Goal: Find contact information: Find contact information

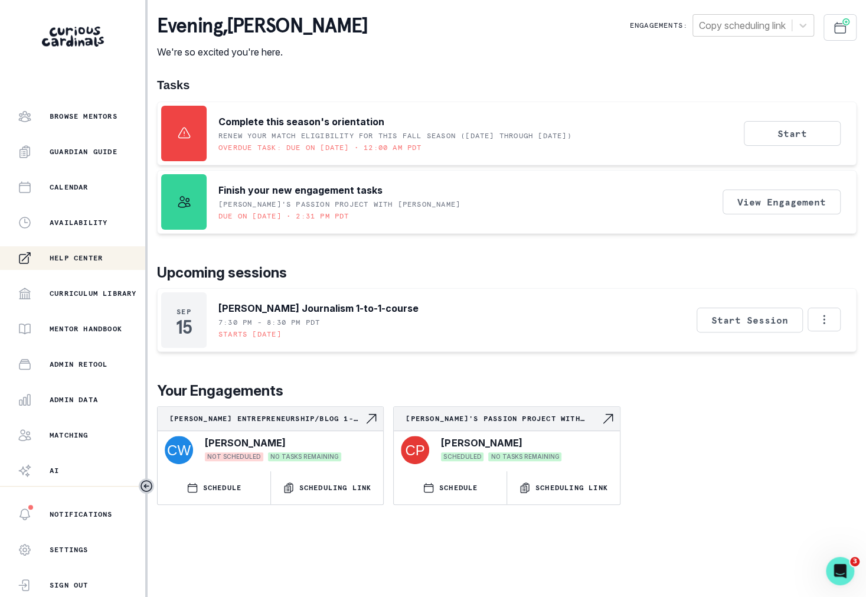
scroll to position [127, 0]
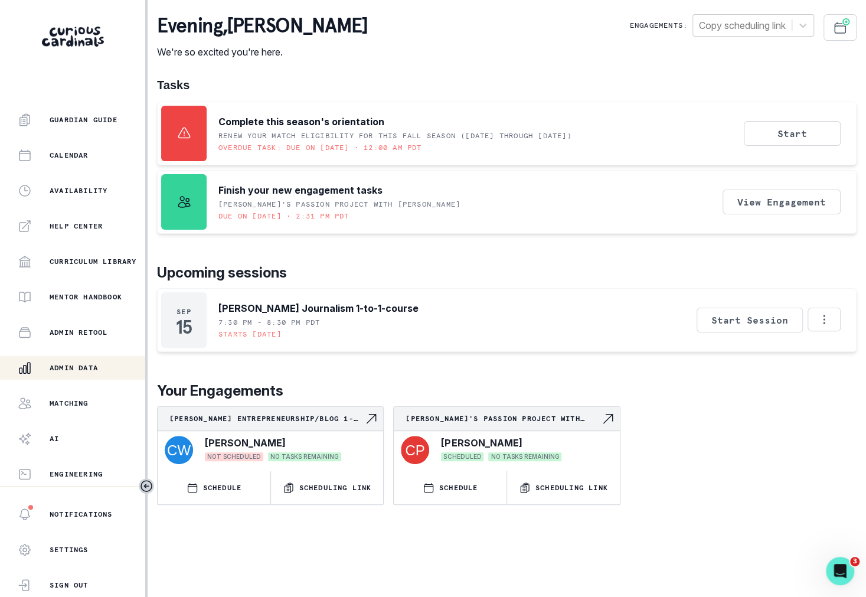
click at [117, 362] on div "Admin Data" at bounding box center [81, 368] width 127 height 14
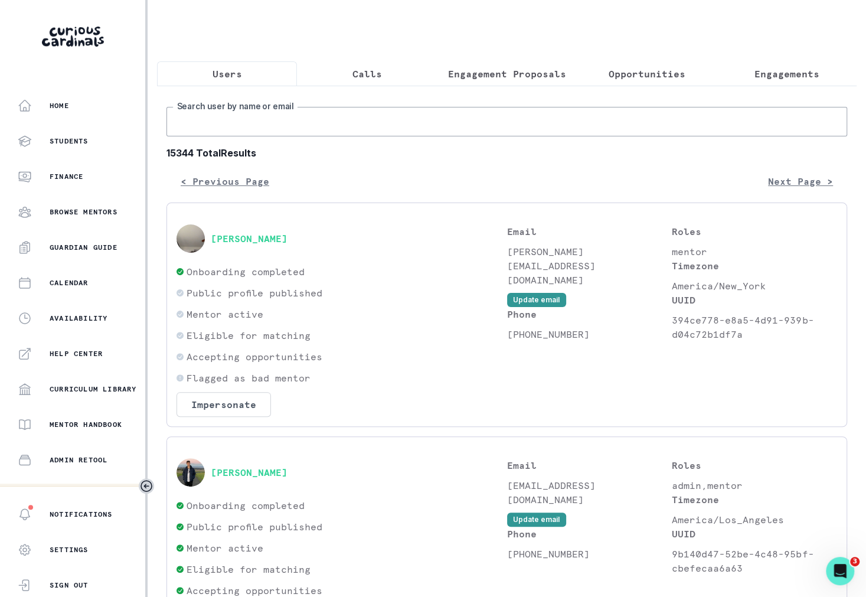
click at [321, 116] on input "Search user by name or email" at bounding box center [506, 122] width 680 height 30
paste input "[EMAIL_ADDRESS][DOMAIN_NAME]"
type input "[EMAIL_ADDRESS][DOMAIN_NAME]"
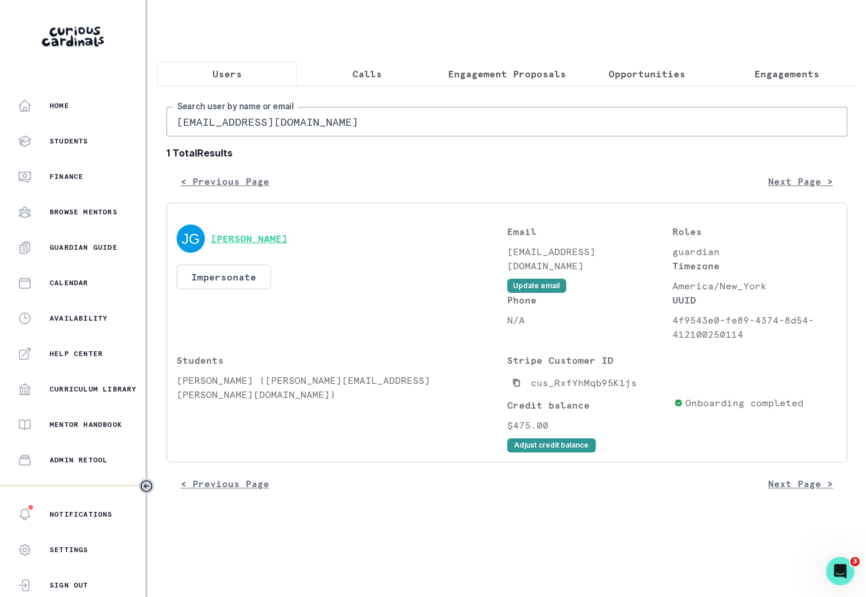
click at [263, 234] on button "[PERSON_NAME]" at bounding box center [249, 239] width 77 height 12
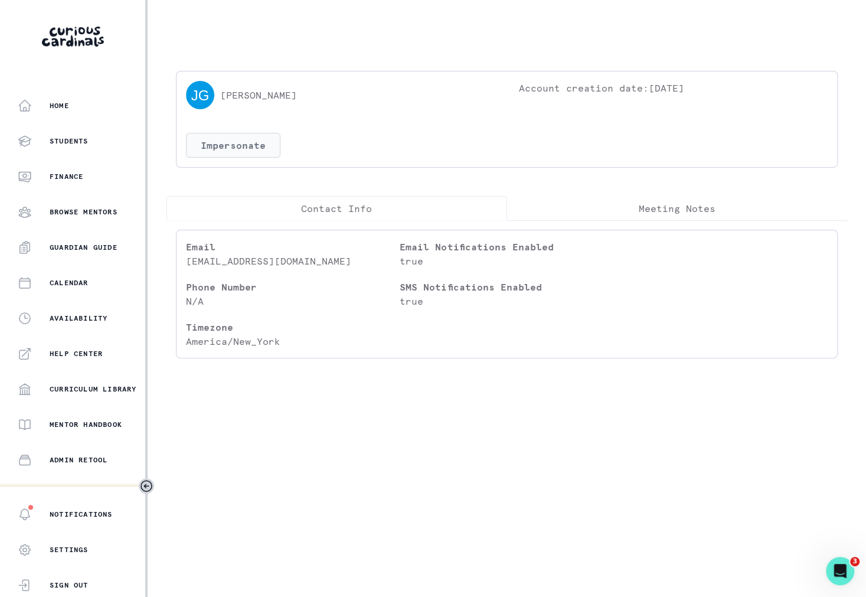
click at [247, 152] on button "Impersonate" at bounding box center [233, 145] width 94 height 25
click at [90, 418] on div "Mentor Handbook" at bounding box center [81, 424] width 127 height 14
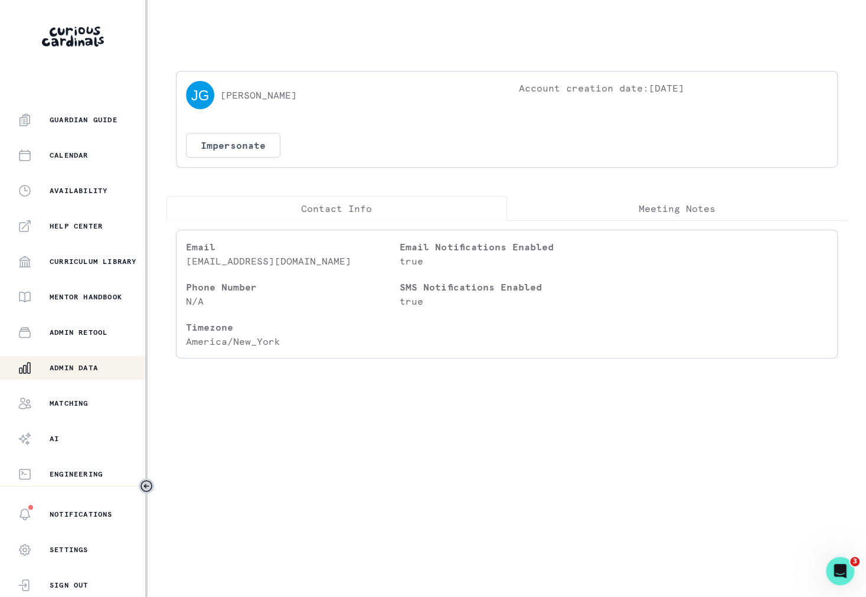
click at [76, 362] on div "Admin Data" at bounding box center [81, 368] width 127 height 14
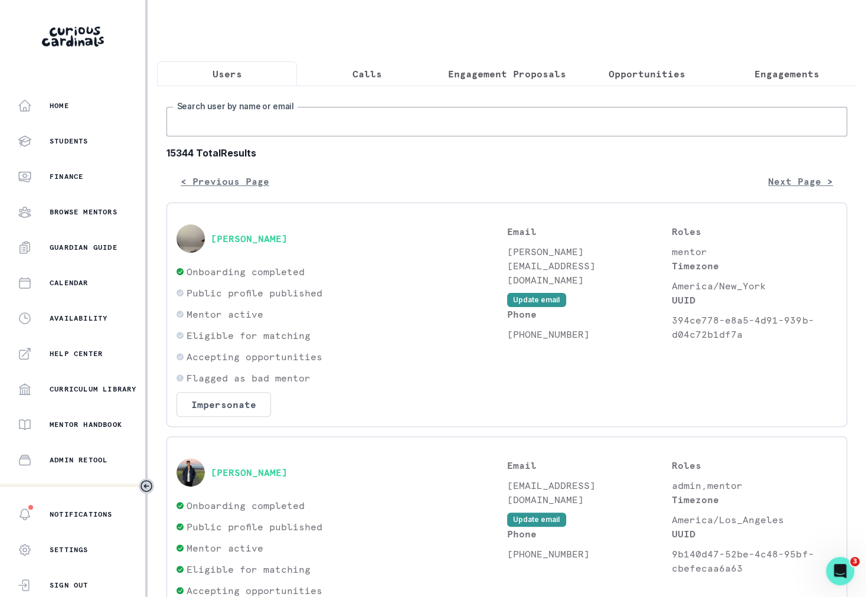
click at [332, 120] on input "Search user by name or email" at bounding box center [506, 122] width 680 height 30
type input "[PERSON_NAME]"
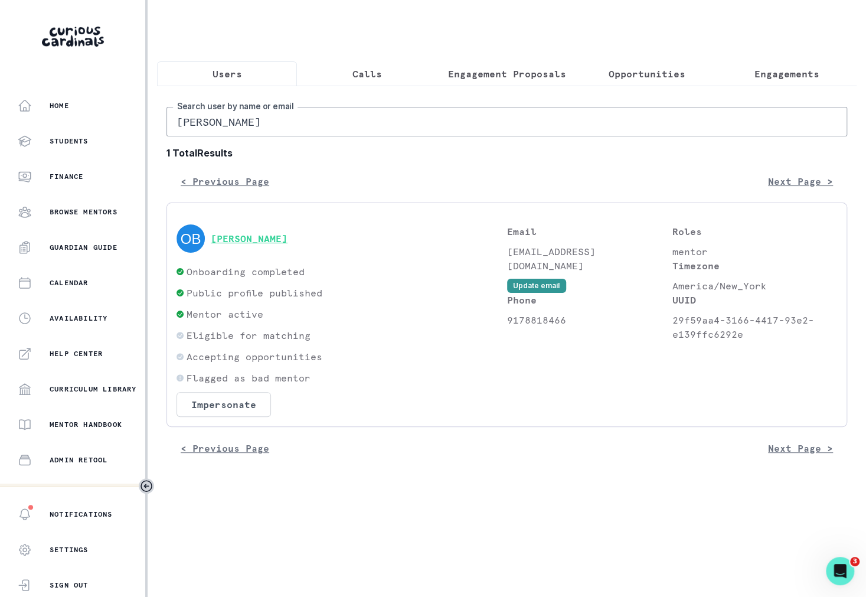
click at [268, 233] on button "[PERSON_NAME]" at bounding box center [249, 239] width 77 height 12
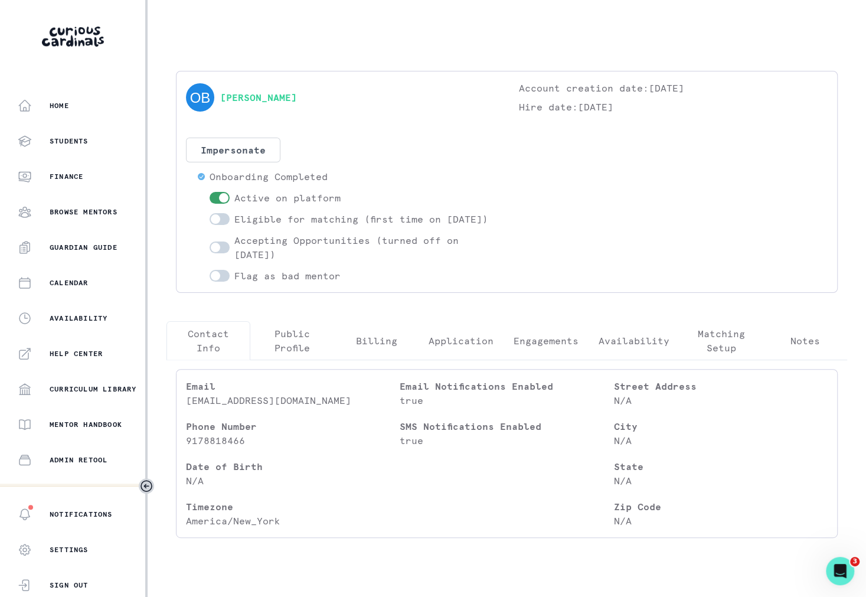
click at [561, 360] on button "Engagements" at bounding box center [545, 340] width 85 height 39
click at [216, 355] on p "Contact Info" at bounding box center [208, 340] width 64 height 28
click at [227, 407] on p "[EMAIL_ADDRESS][DOMAIN_NAME]" at bounding box center [293, 400] width 214 height 14
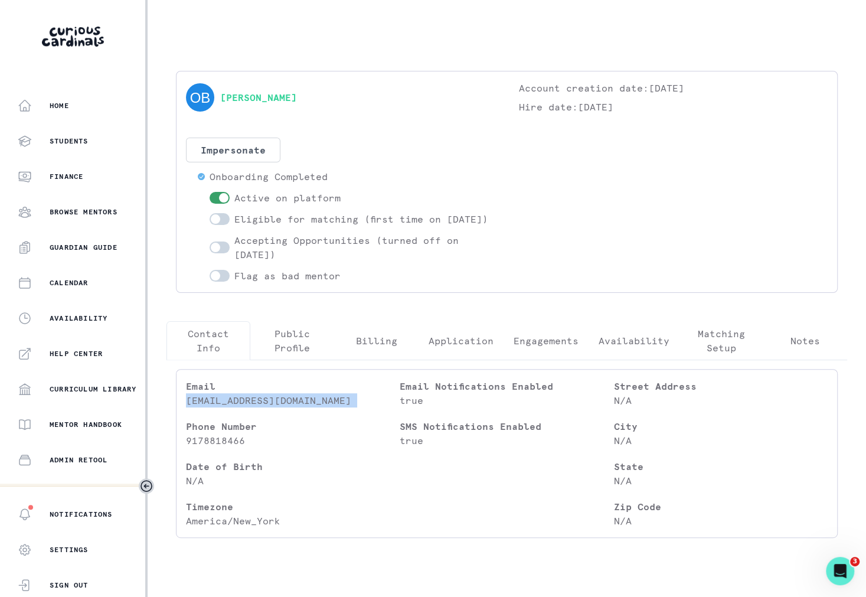
copy p "[EMAIL_ADDRESS][DOMAIN_NAME]"
